Goal: Find specific page/section: Find specific page/section

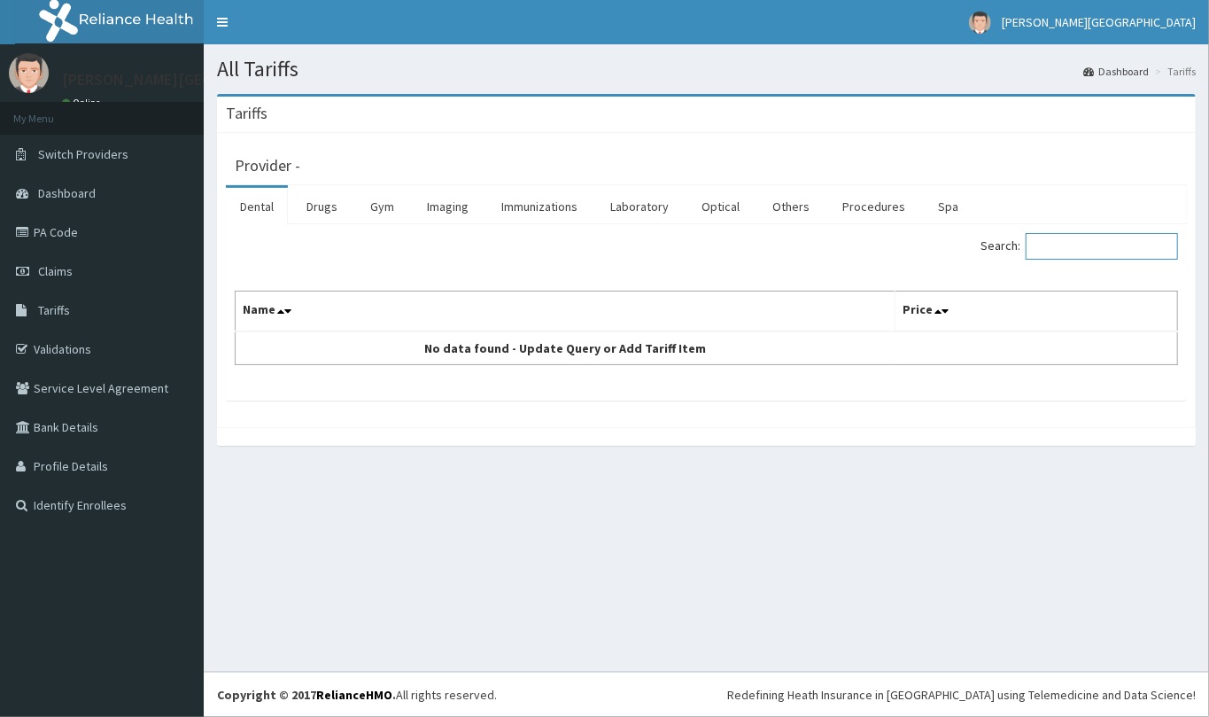
click at [1068, 245] on input "Search:" at bounding box center [1102, 246] width 152 height 27
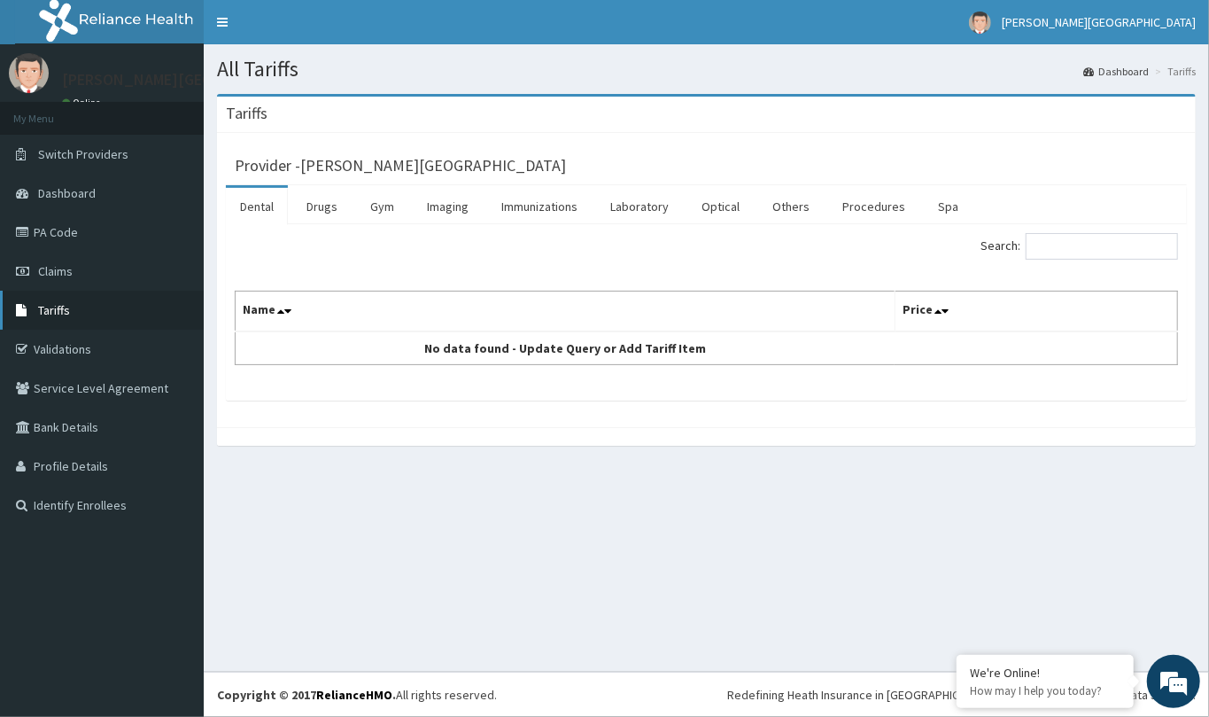
click at [50, 312] on span "Tariffs" at bounding box center [54, 310] width 32 height 16
click at [69, 313] on link "Tariffs" at bounding box center [102, 310] width 204 height 39
click at [67, 340] on link "Validations" at bounding box center [102, 349] width 204 height 39
